Goal: Book appointment/travel/reservation

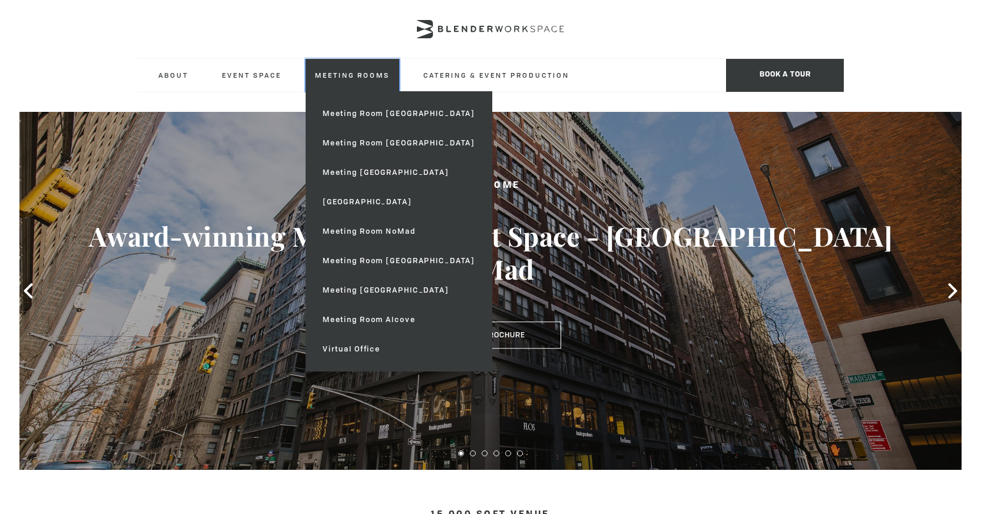
click at [377, 78] on link "Meeting Rooms" at bounding box center [352, 75] width 94 height 32
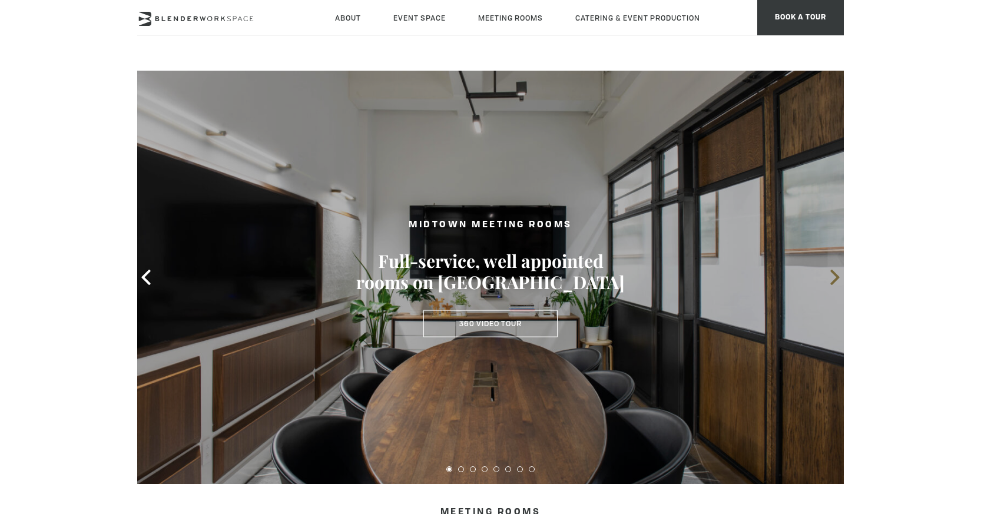
click at [835, 275] on icon at bounding box center [834, 277] width 9 height 15
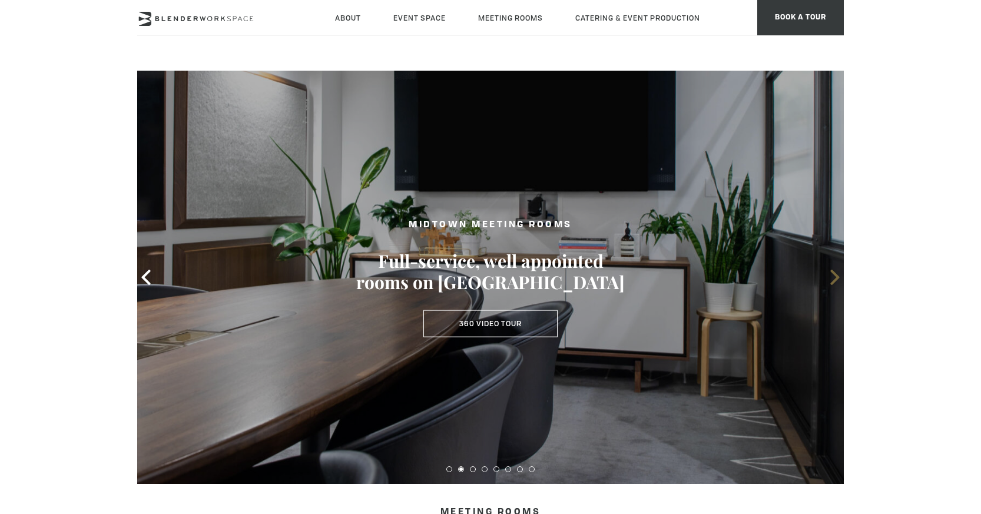
click at [835, 276] on icon at bounding box center [834, 277] width 15 height 15
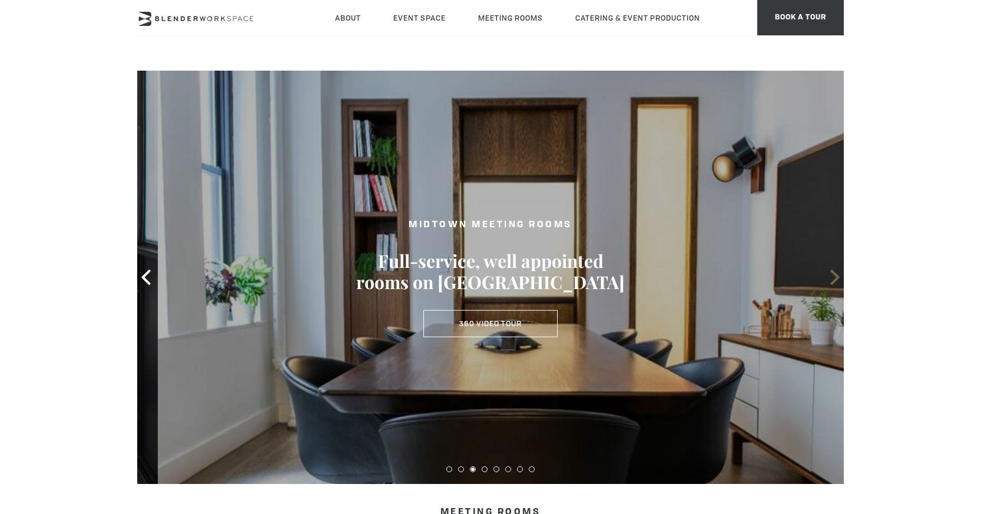
click at [835, 276] on icon at bounding box center [834, 277] width 15 height 15
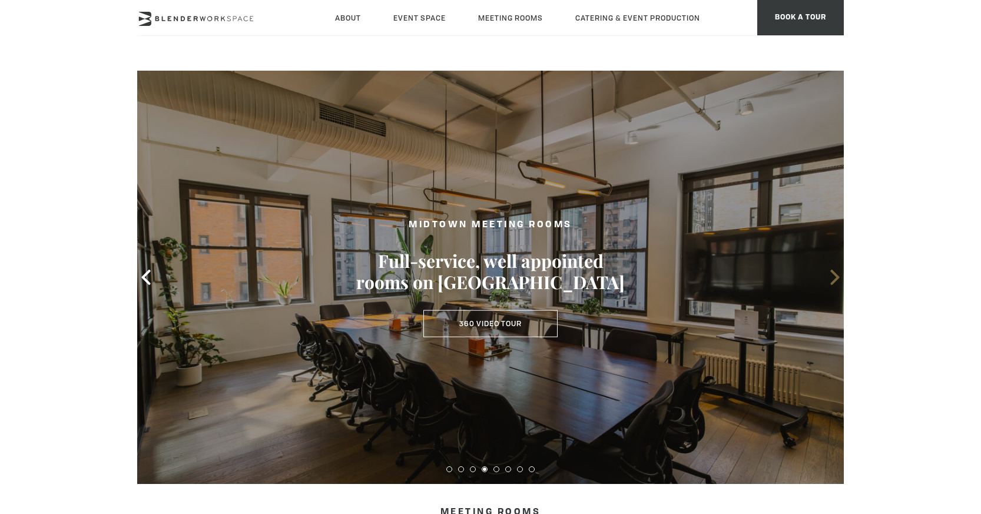
click at [835, 276] on icon at bounding box center [834, 277] width 15 height 15
